Goal: Information Seeking & Learning: Learn about a topic

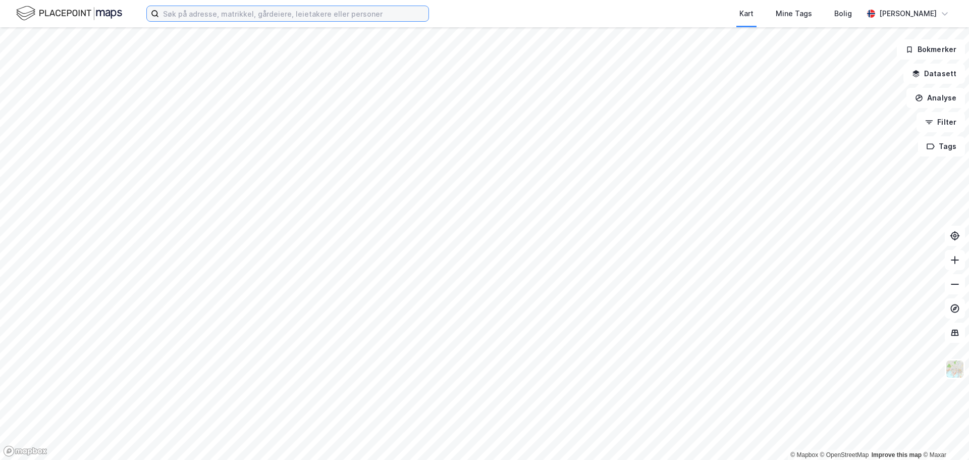
click at [180, 17] on input at bounding box center [293, 13] width 269 height 15
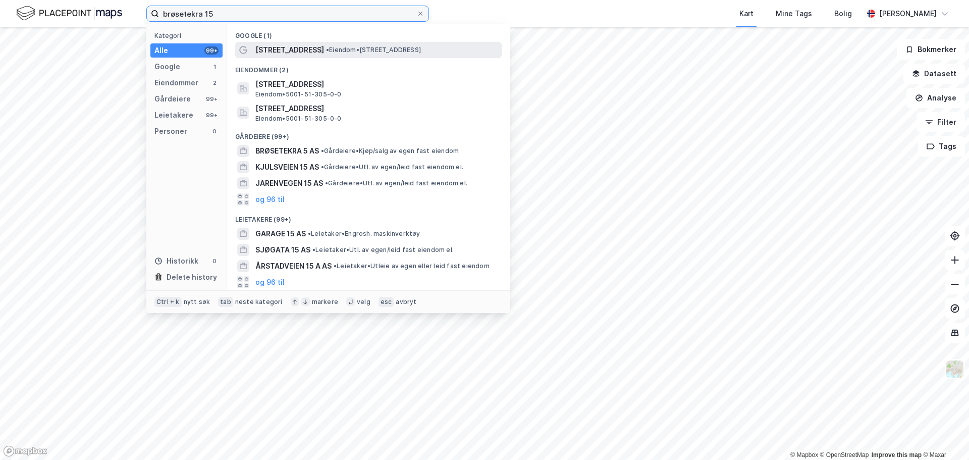
type input "brøsetekra 15"
click at [384, 50] on span "• Eiendom • [STREET_ADDRESS]" at bounding box center [373, 50] width 95 height 8
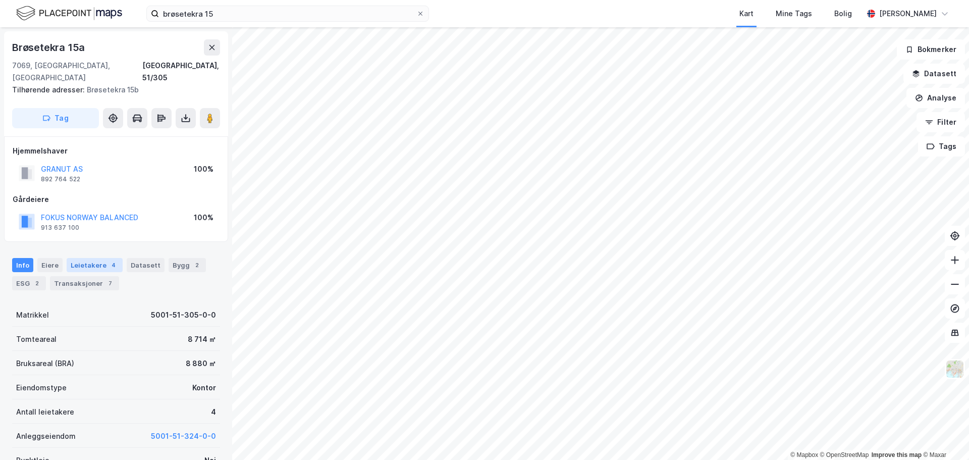
click at [71, 258] on div "Leietakere 4" at bounding box center [95, 265] width 56 height 14
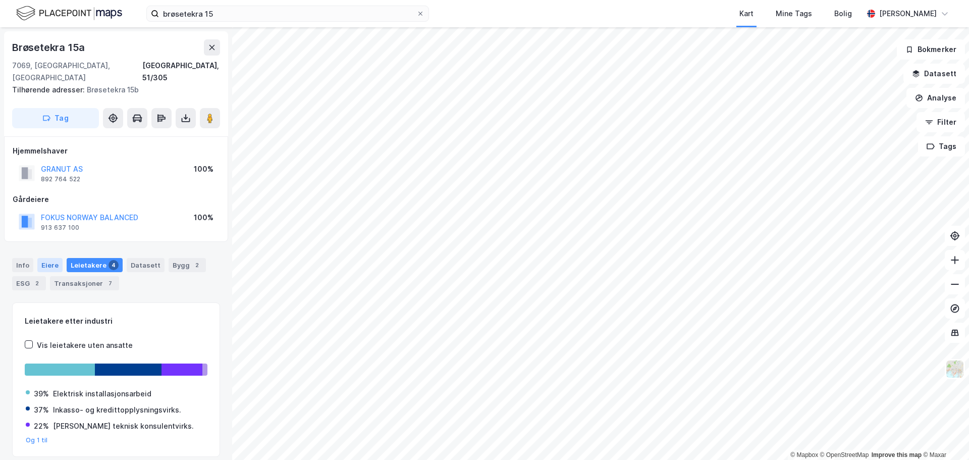
click at [45, 258] on div "Eiere" at bounding box center [49, 265] width 25 height 14
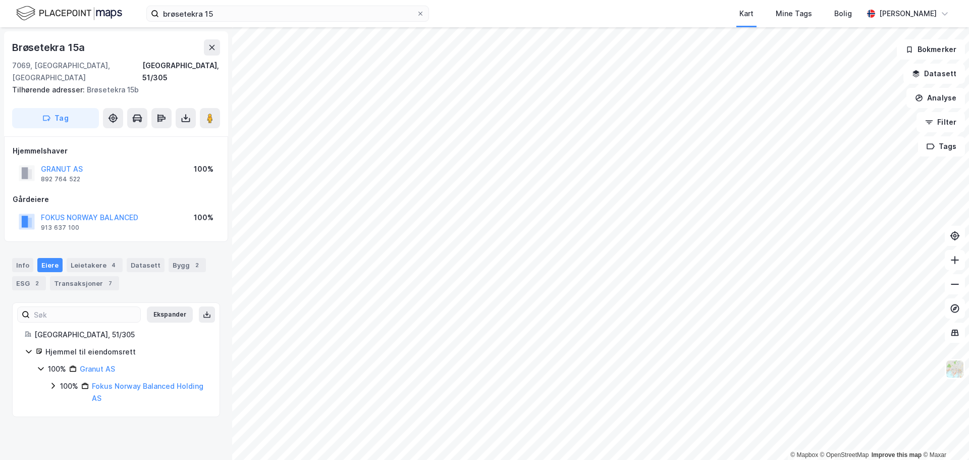
click at [53, 383] on icon at bounding box center [52, 386] width 3 height 6
click at [65, 411] on icon at bounding box center [65, 415] width 8 height 8
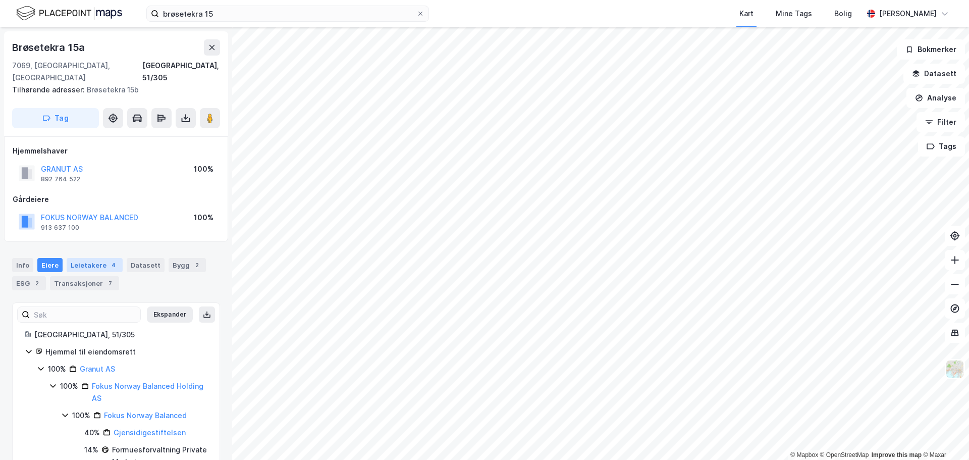
click at [84, 258] on div "Leietakere 4" at bounding box center [95, 265] width 56 height 14
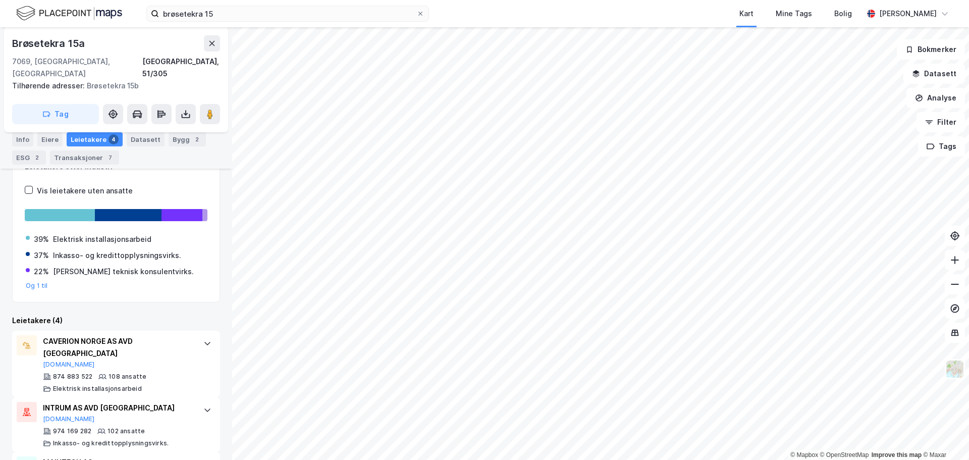
scroll to position [255, 0]
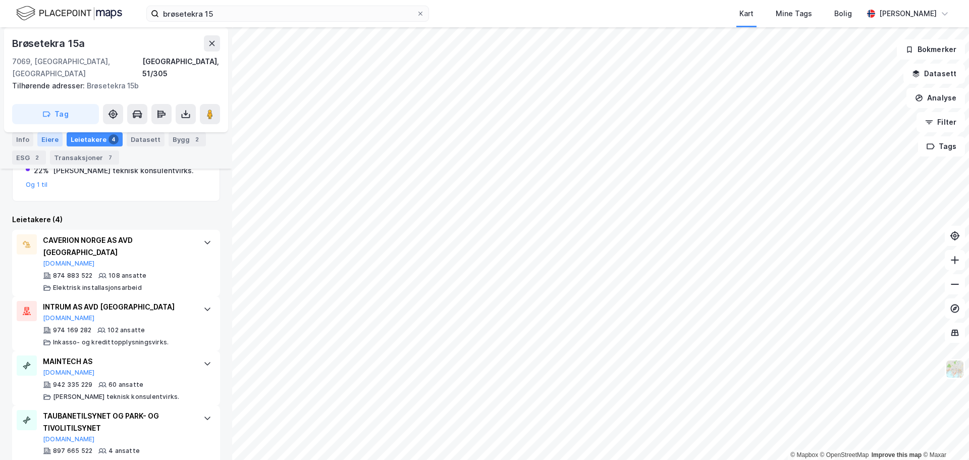
click at [51, 140] on div "Eiere" at bounding box center [49, 139] width 25 height 14
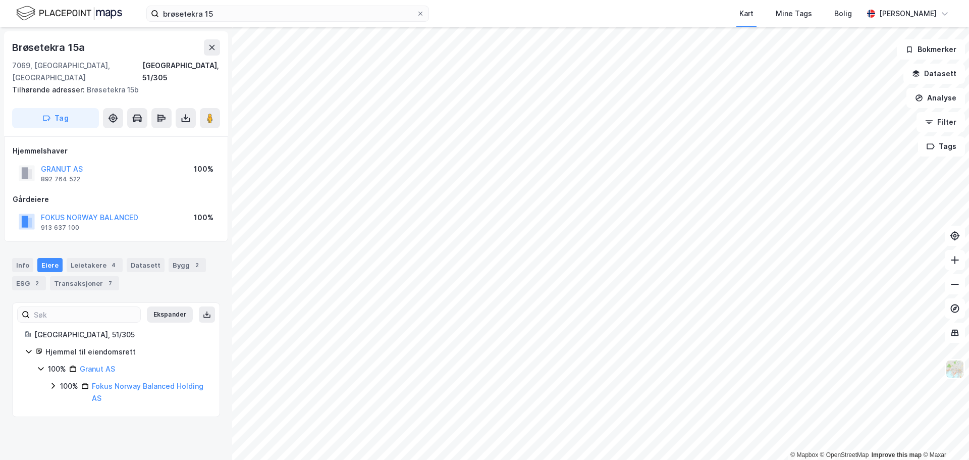
click at [53, 381] on icon at bounding box center [53, 385] width 8 height 8
click at [63, 411] on icon at bounding box center [65, 415] width 8 height 8
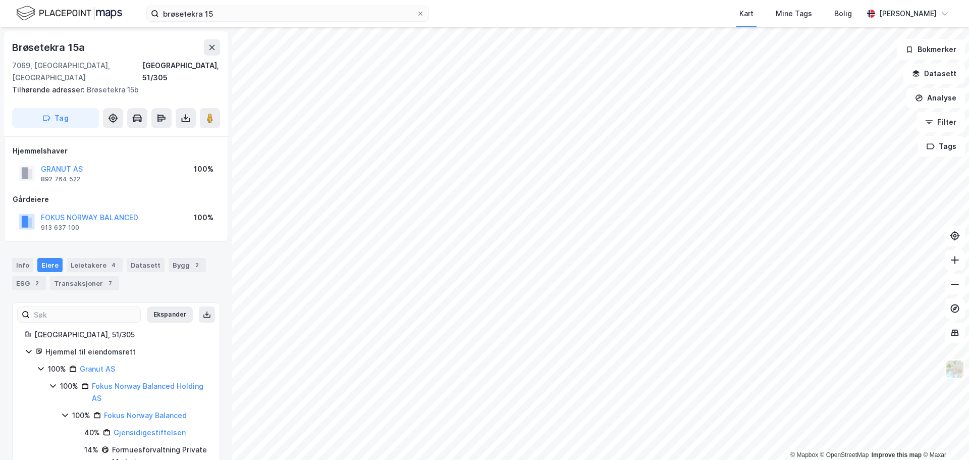
click at [5, 249] on div "Info Eiere Leietakere 4 Datasett Bygg 2 ESG 2 Transaksjoner 7" at bounding box center [116, 270] width 232 height 48
click at [20, 258] on div "Info" at bounding box center [22, 265] width 21 height 14
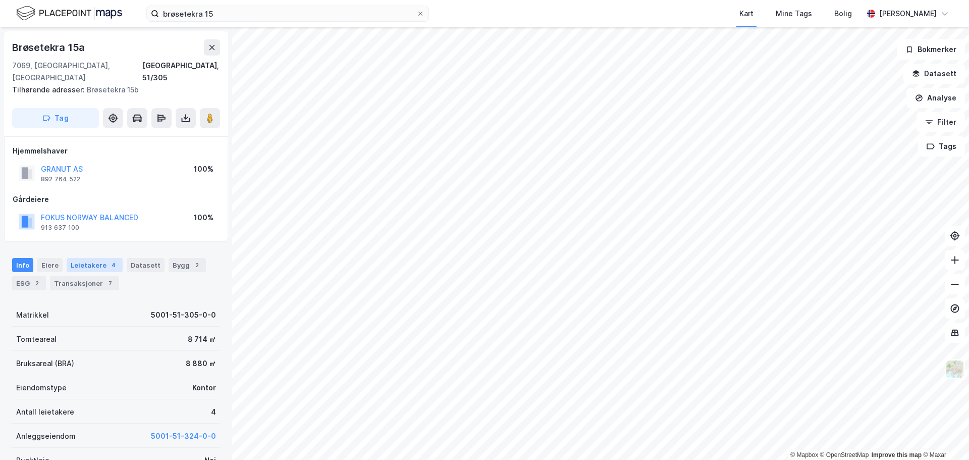
click at [97, 258] on div "Leietakere 4" at bounding box center [95, 265] width 56 height 14
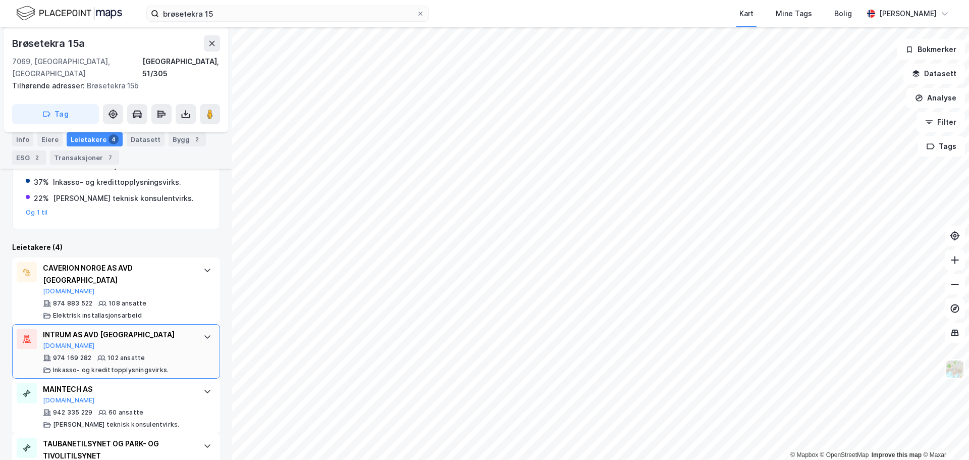
scroll to position [228, 0]
